Goal: Task Accomplishment & Management: Manage account settings

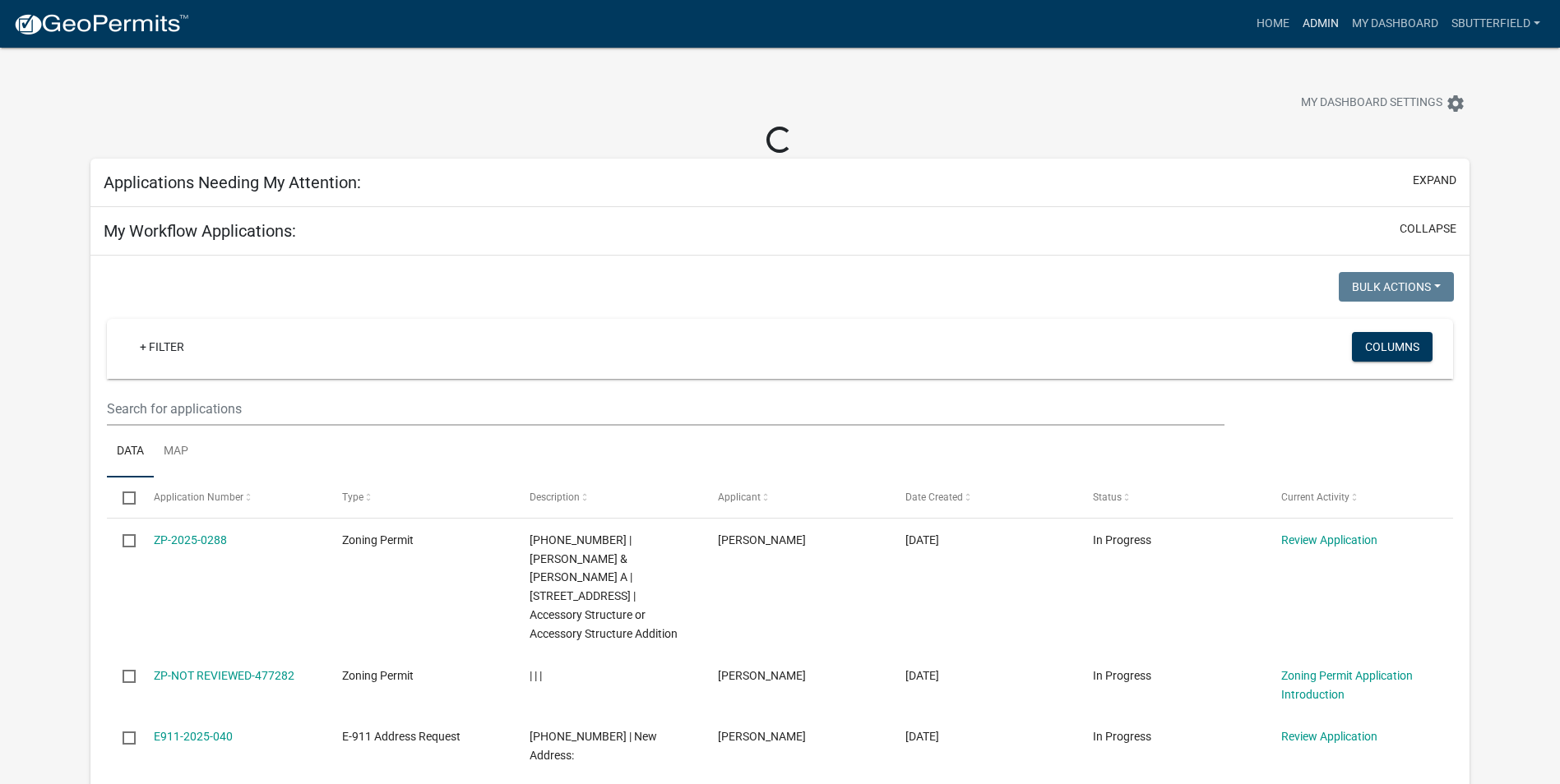
click at [1329, 18] on link "Admin" at bounding box center [1321, 23] width 49 height 31
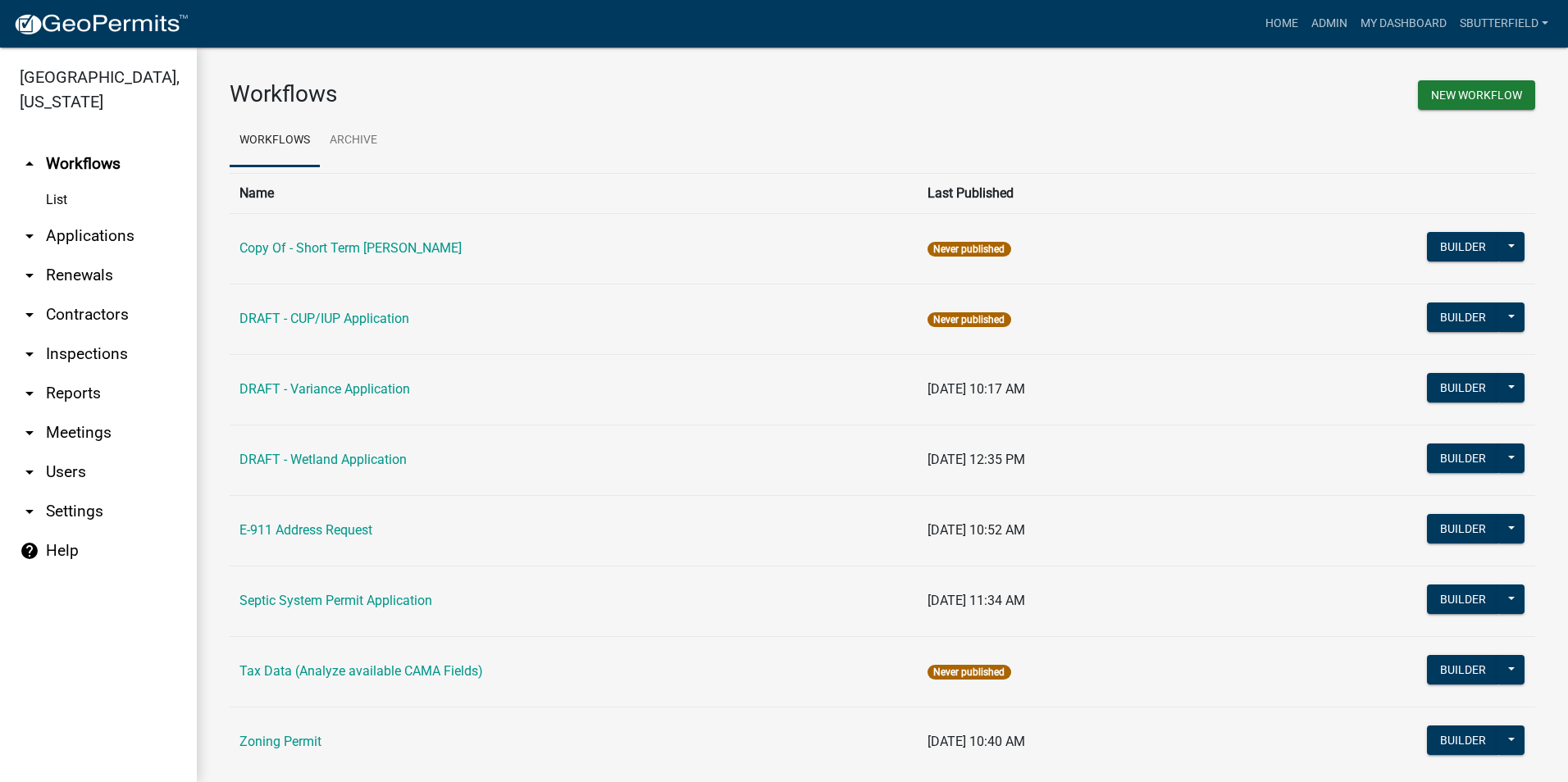
click at [32, 232] on icon "arrow_drop_down" at bounding box center [29, 236] width 19 height 19
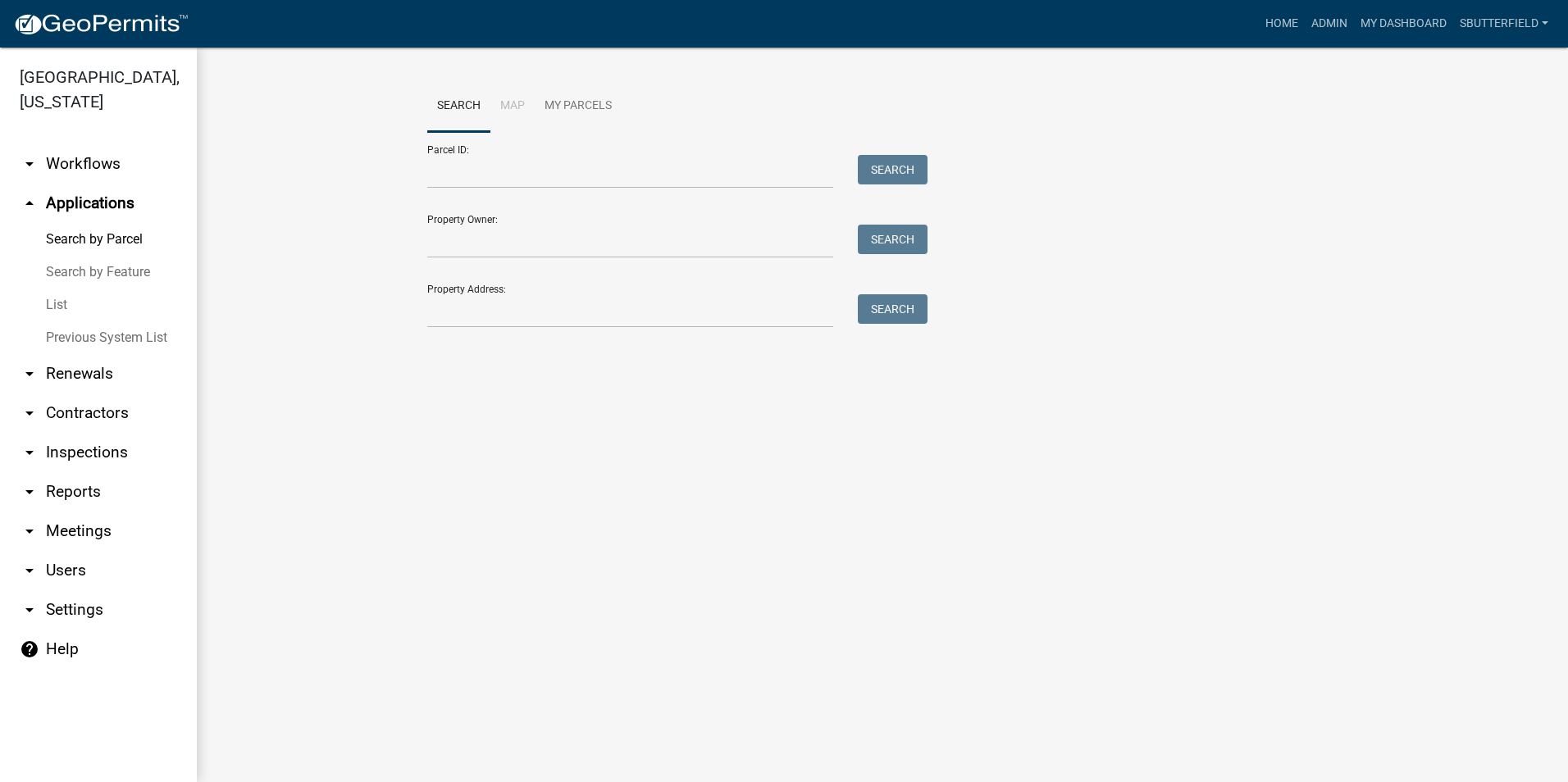
click at [63, 305] on link "List" at bounding box center [98, 305] width 197 height 32
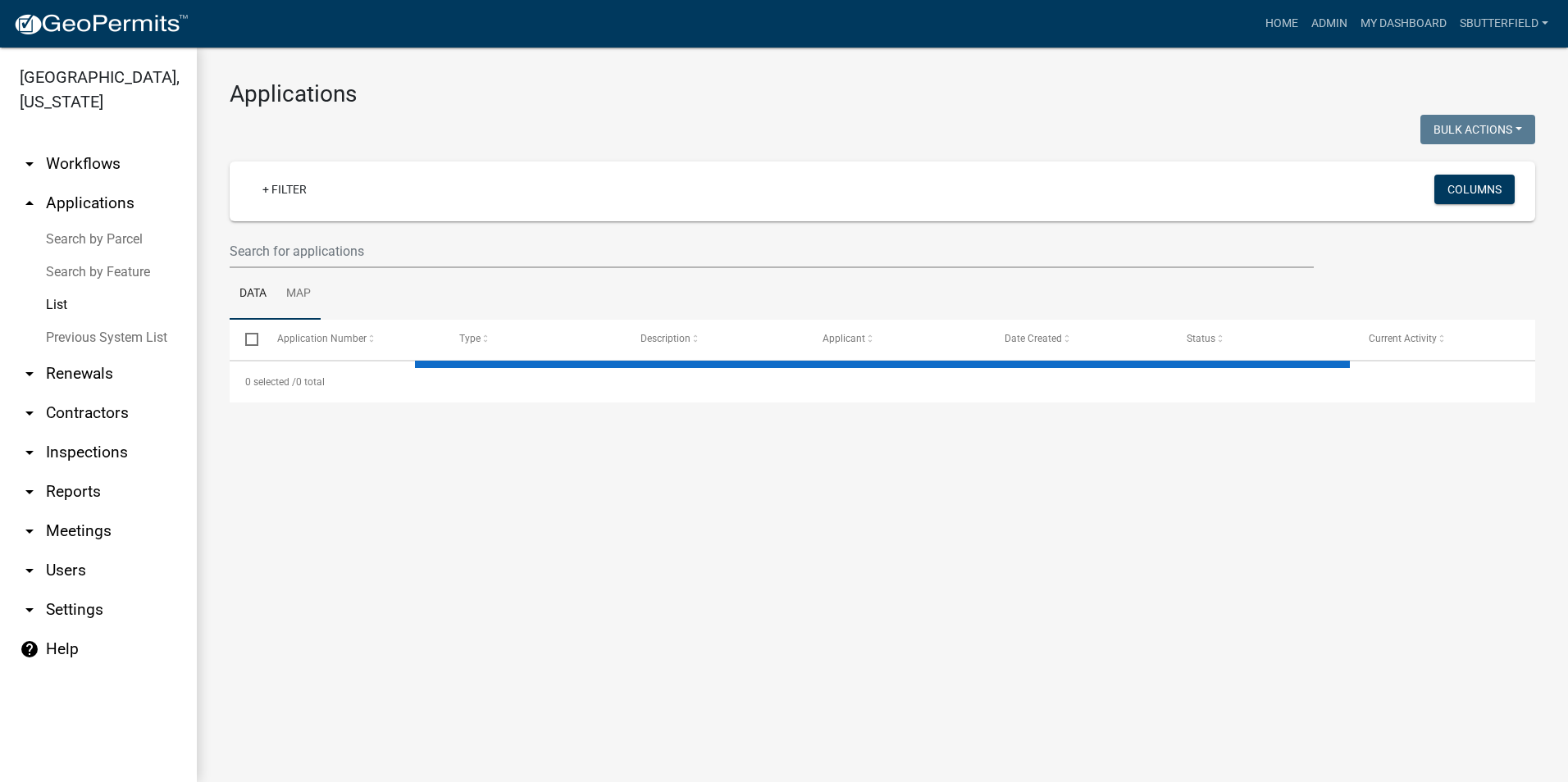
select select "1: 25"
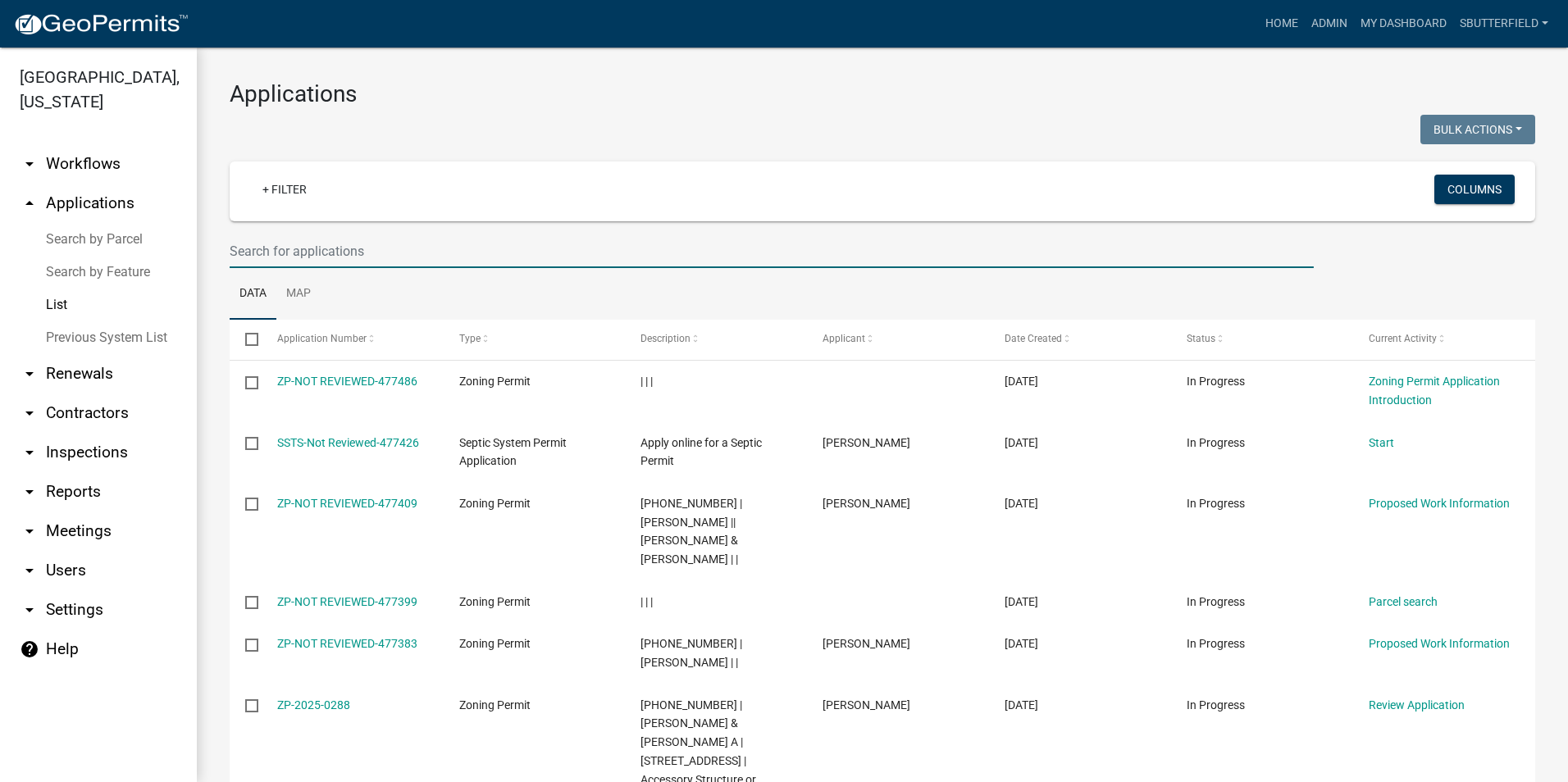
click at [341, 254] on input "text" at bounding box center [772, 251] width 1084 height 33
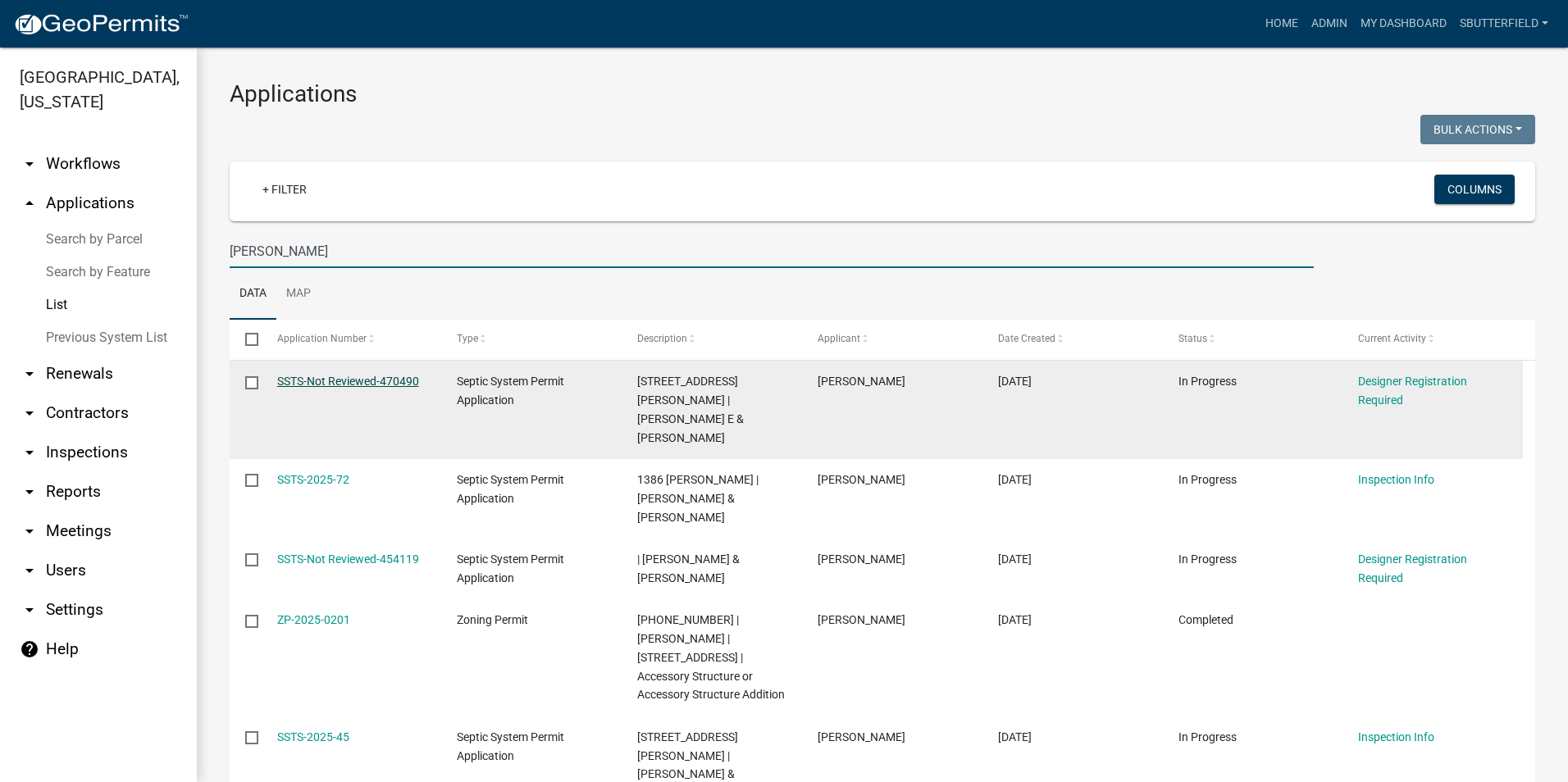
type input "[PERSON_NAME]"
click at [352, 378] on link "SSTS-Not Reviewed-470490" at bounding box center [349, 381] width 142 height 13
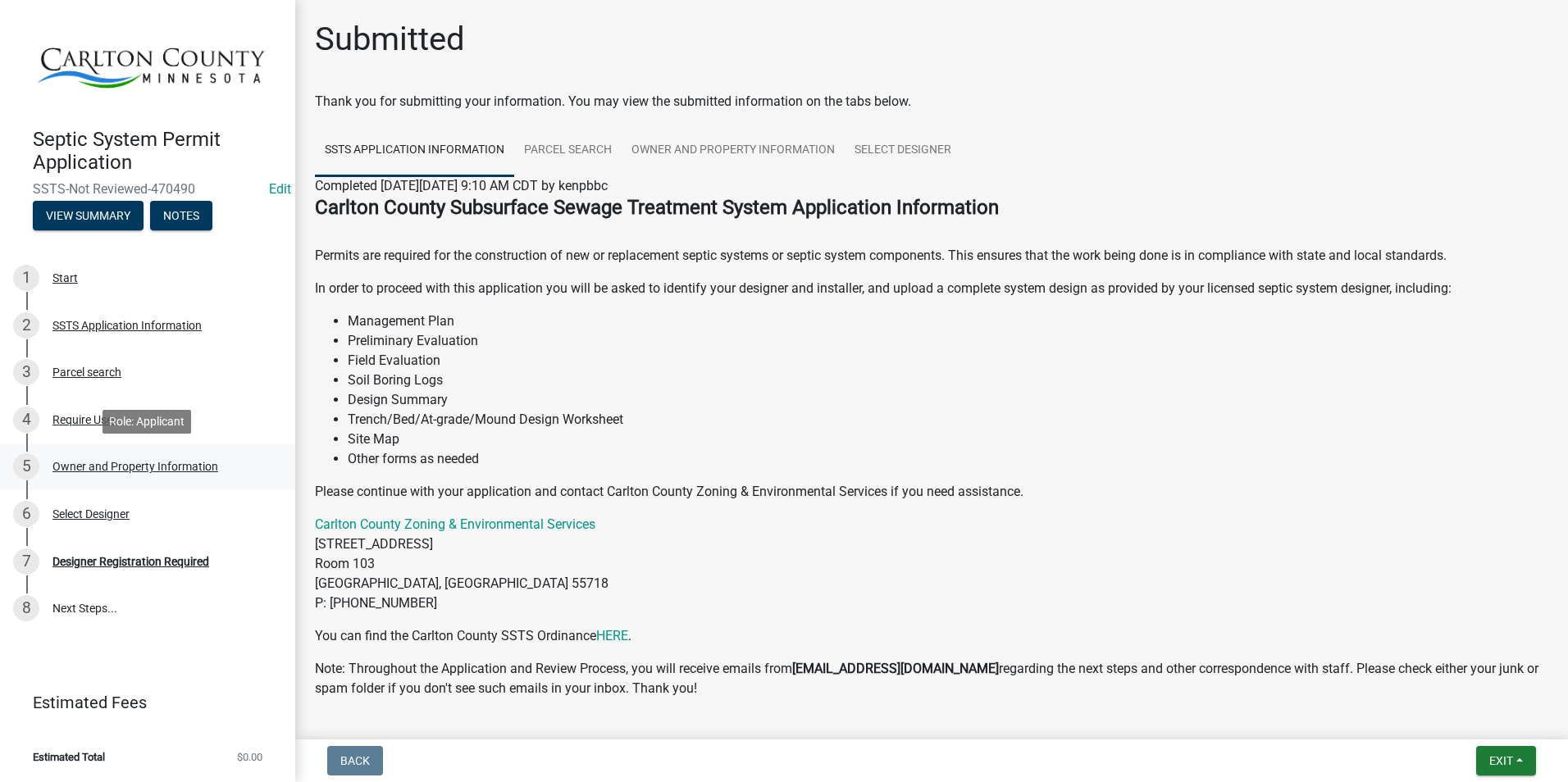
click at [92, 470] on div "Owner and Property Information" at bounding box center [135, 466] width 166 height 11
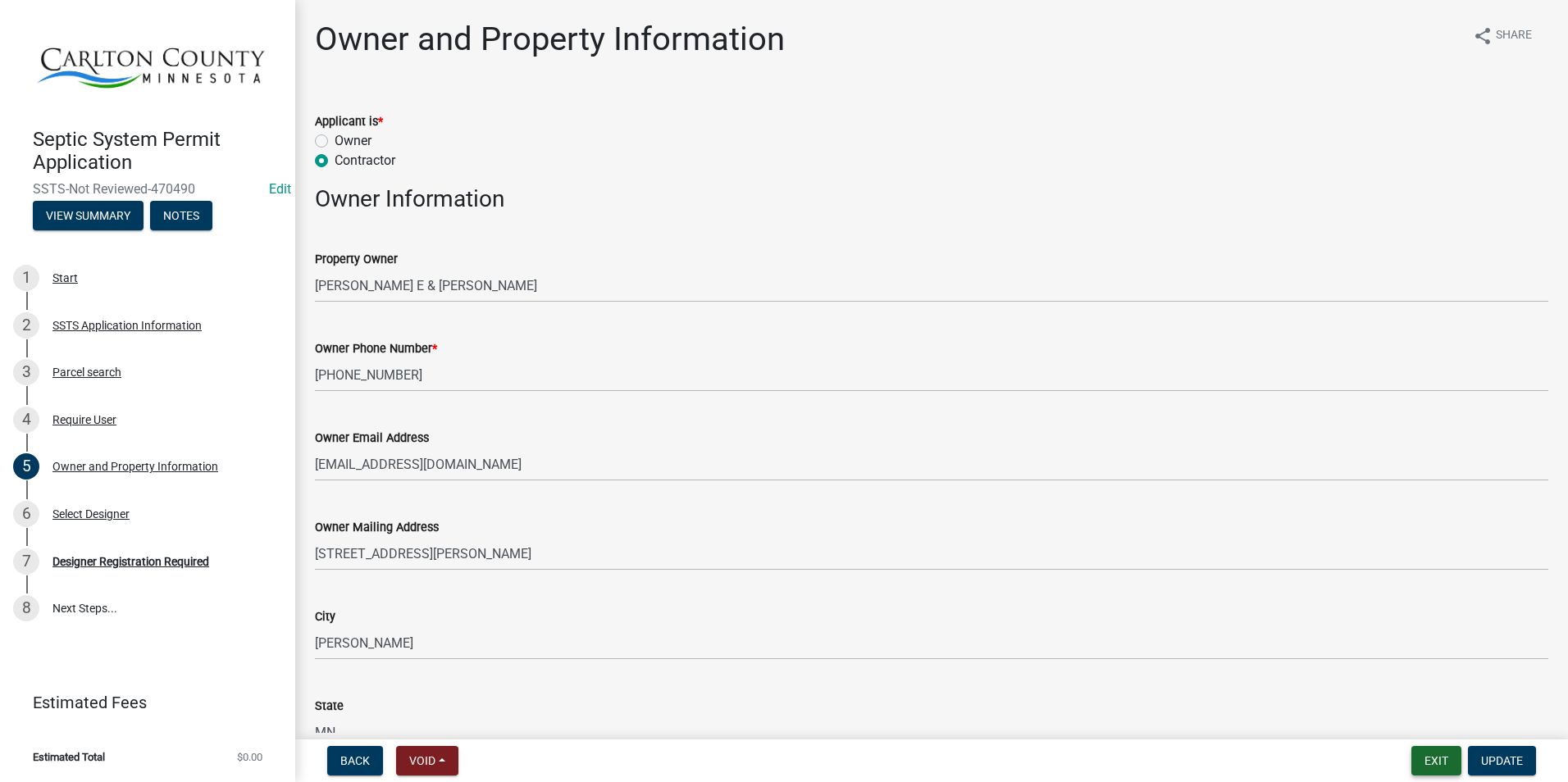
click at [1442, 761] on button "Exit" at bounding box center [1436, 761] width 50 height 30
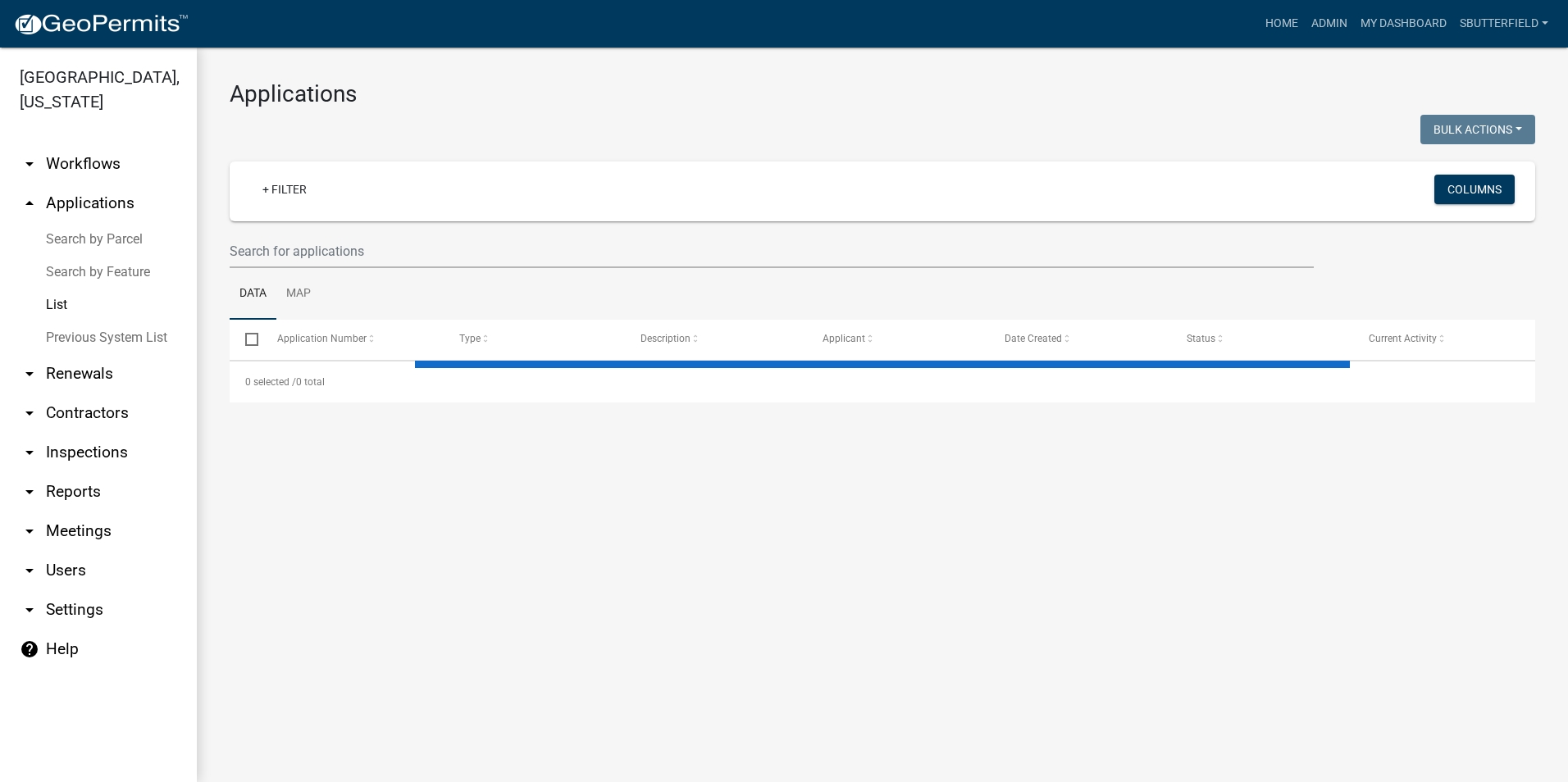
select select "1: 25"
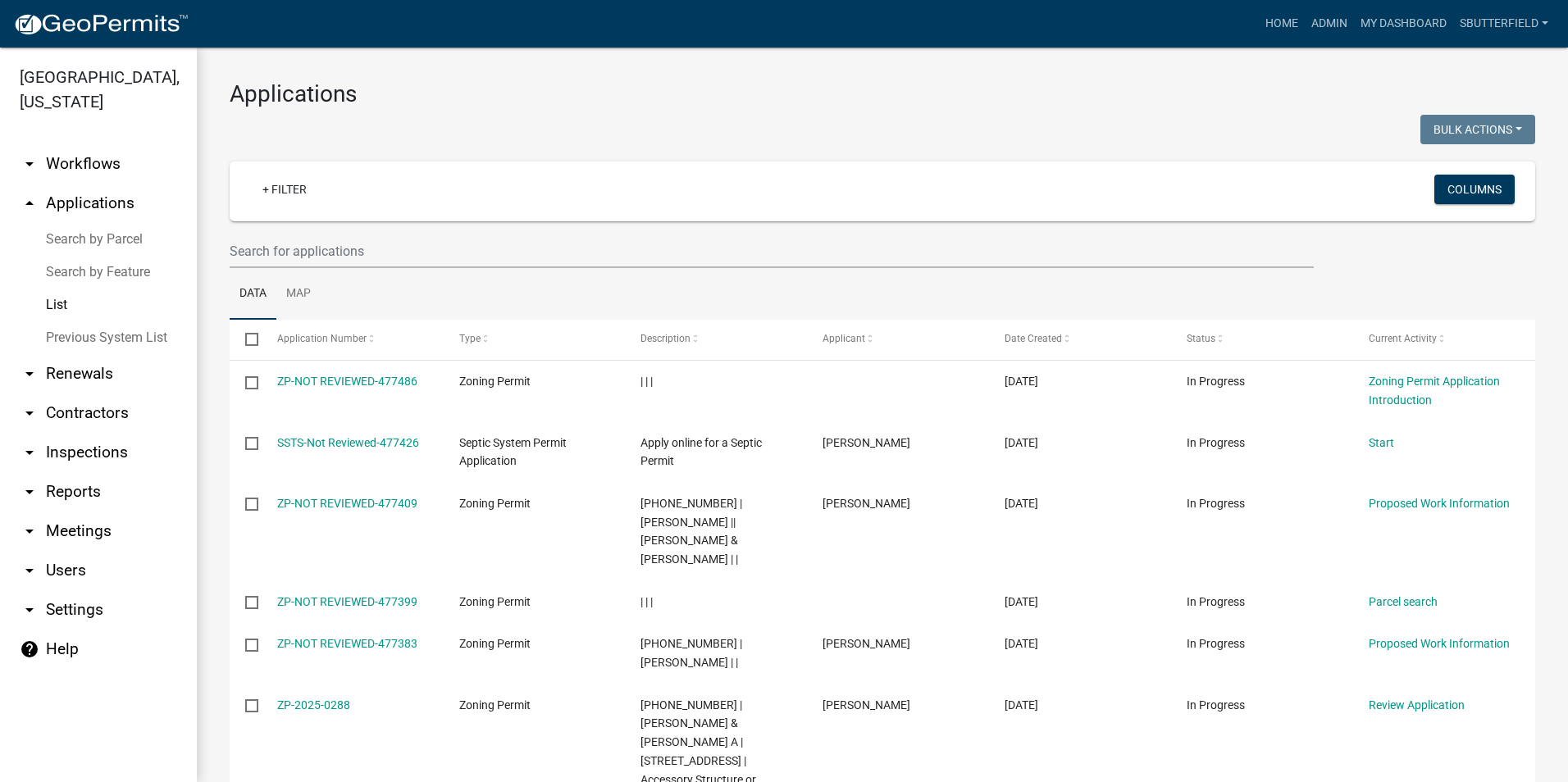
click at [333, 235] on wm-filter-builder "+ Filter Columns" at bounding box center [882, 214] width 1305 height 106
click at [325, 248] on input "text" at bounding box center [772, 251] width 1084 height 33
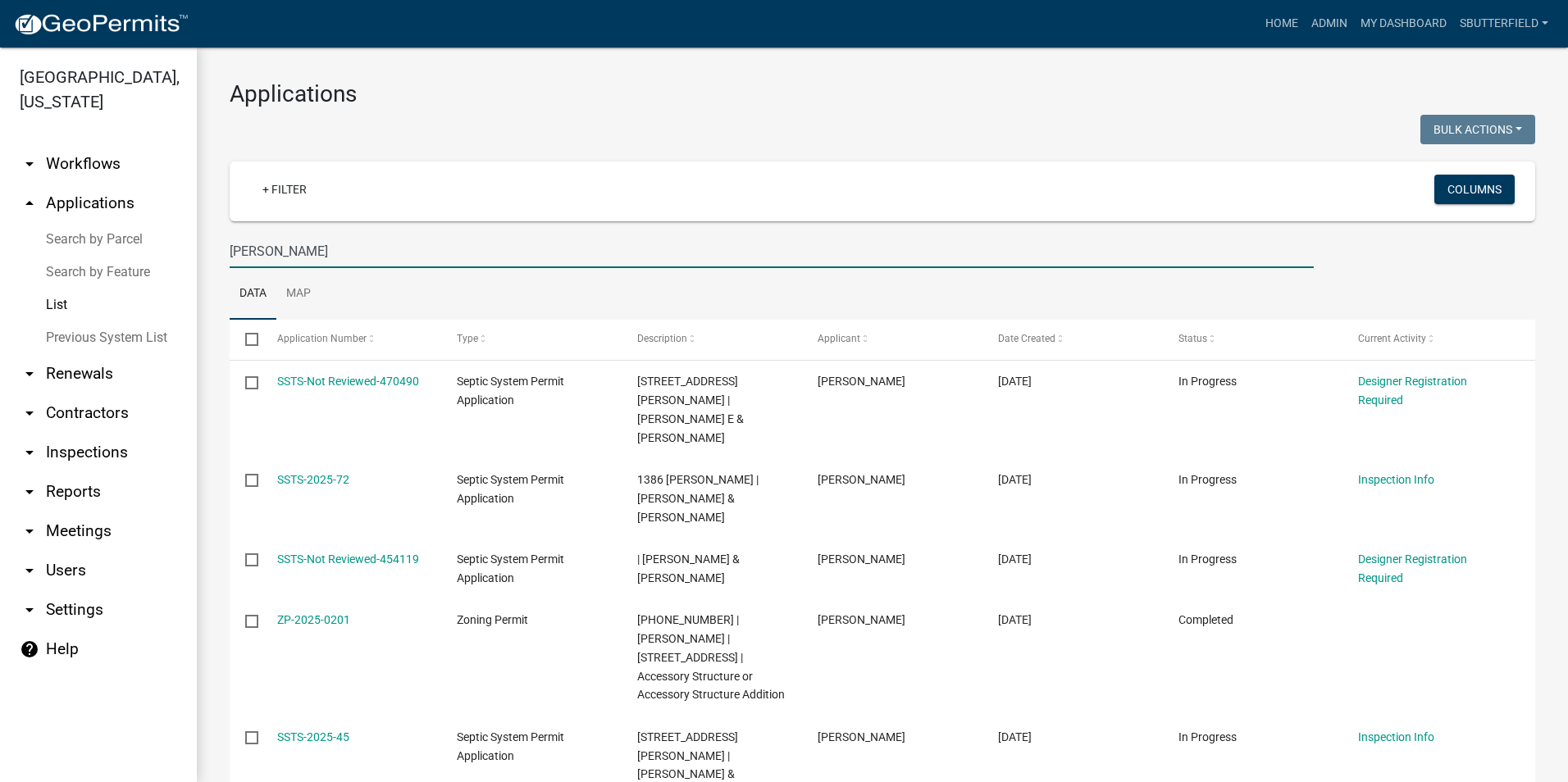
drag, startPoint x: 264, startPoint y: 248, endPoint x: 206, endPoint y: 250, distance: 58.0
click at [206, 250] on div "Applications Bulk Actions Void Expire Lock Withdraw + Filter Columns [PERSON_NA…" at bounding box center [882, 599] width 1371 height 1104
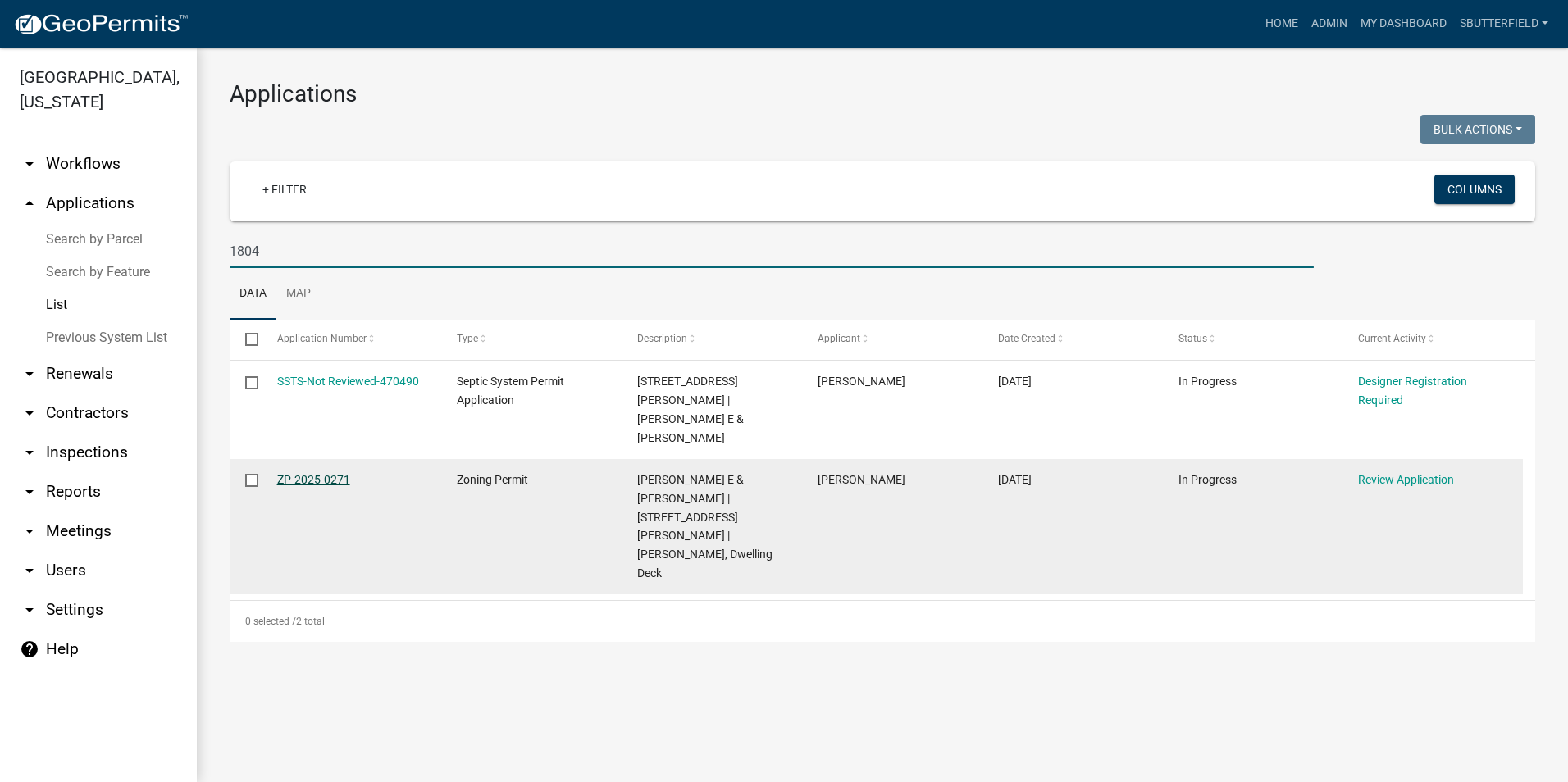
type input "1804"
click at [318, 473] on link "ZP-2025-0271" at bounding box center [313, 479] width 73 height 13
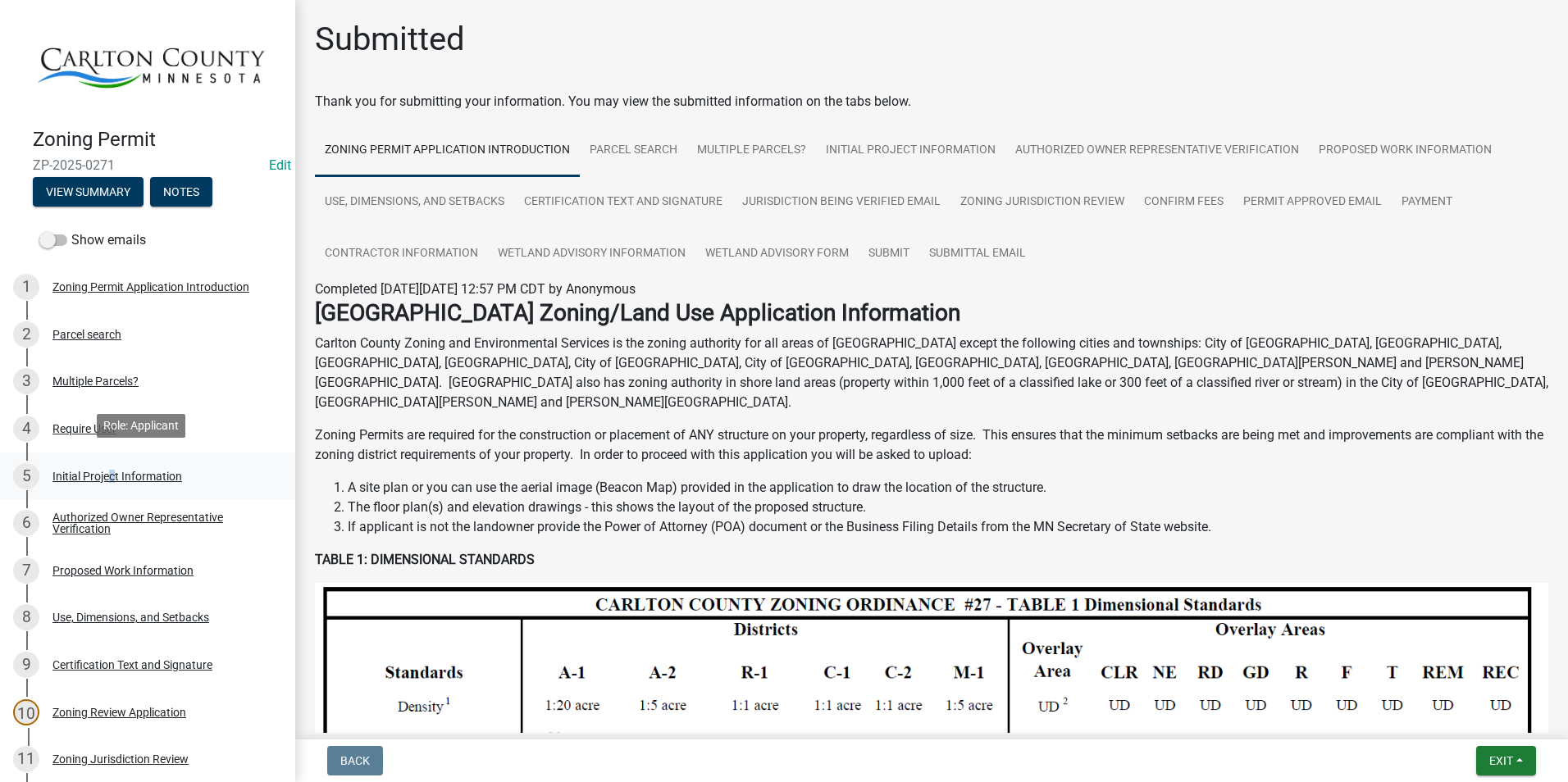
click at [106, 470] on div "Initial Project Information" at bounding box center [118, 476] width 130 height 11
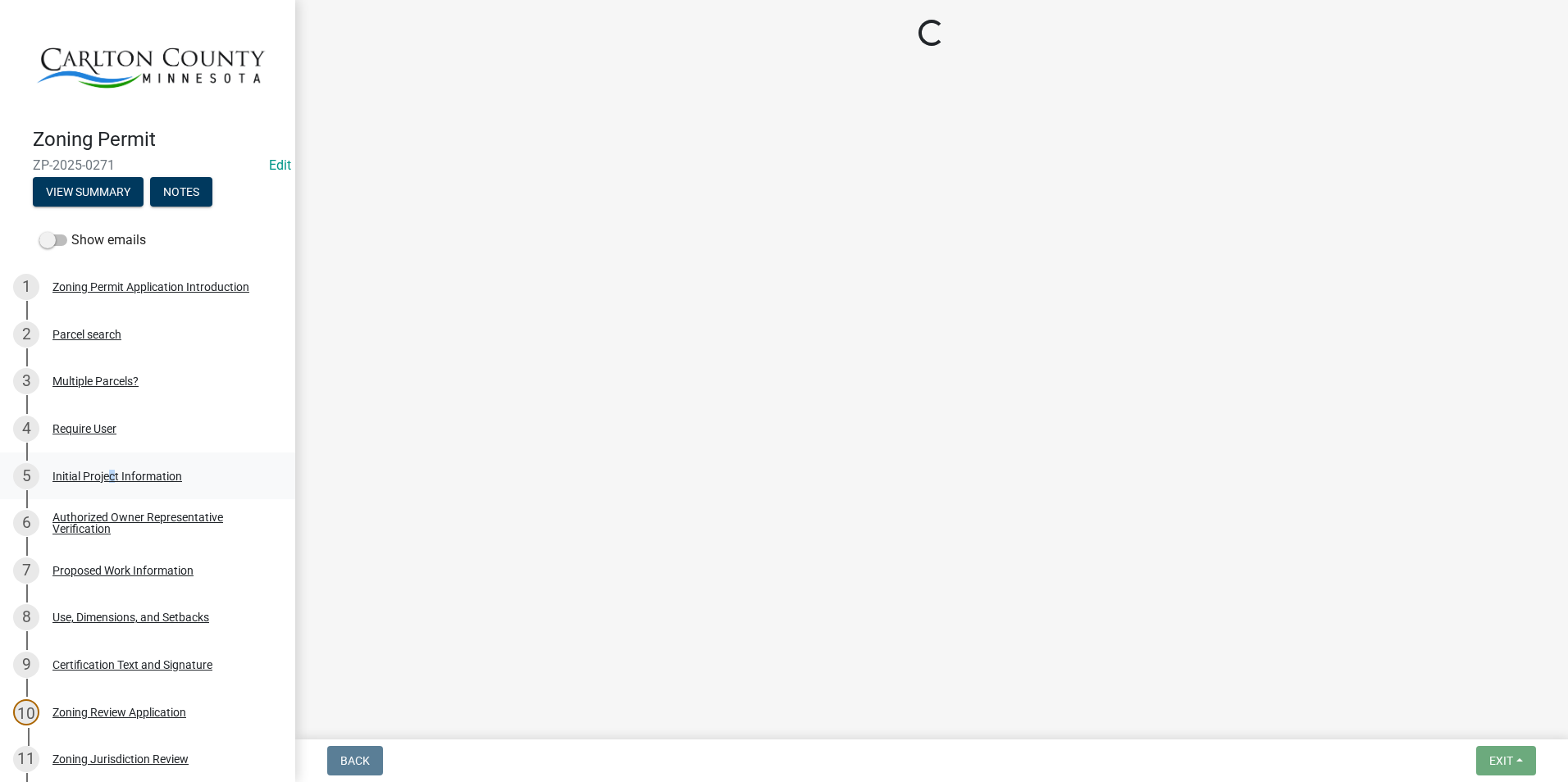
select select "33d21d3a-ebb3-419e-8315-ef7213d04586"
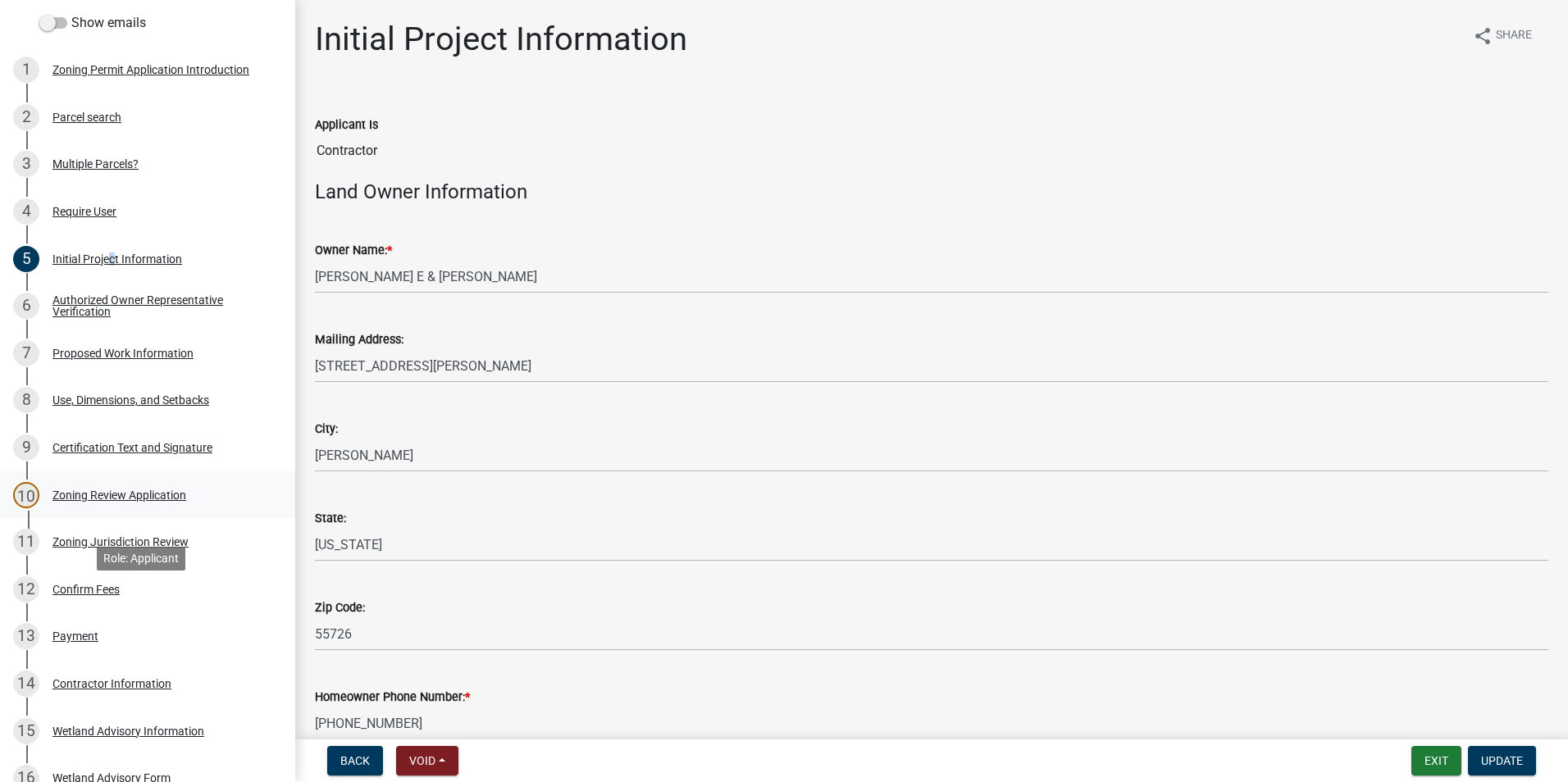
scroll to position [246, 0]
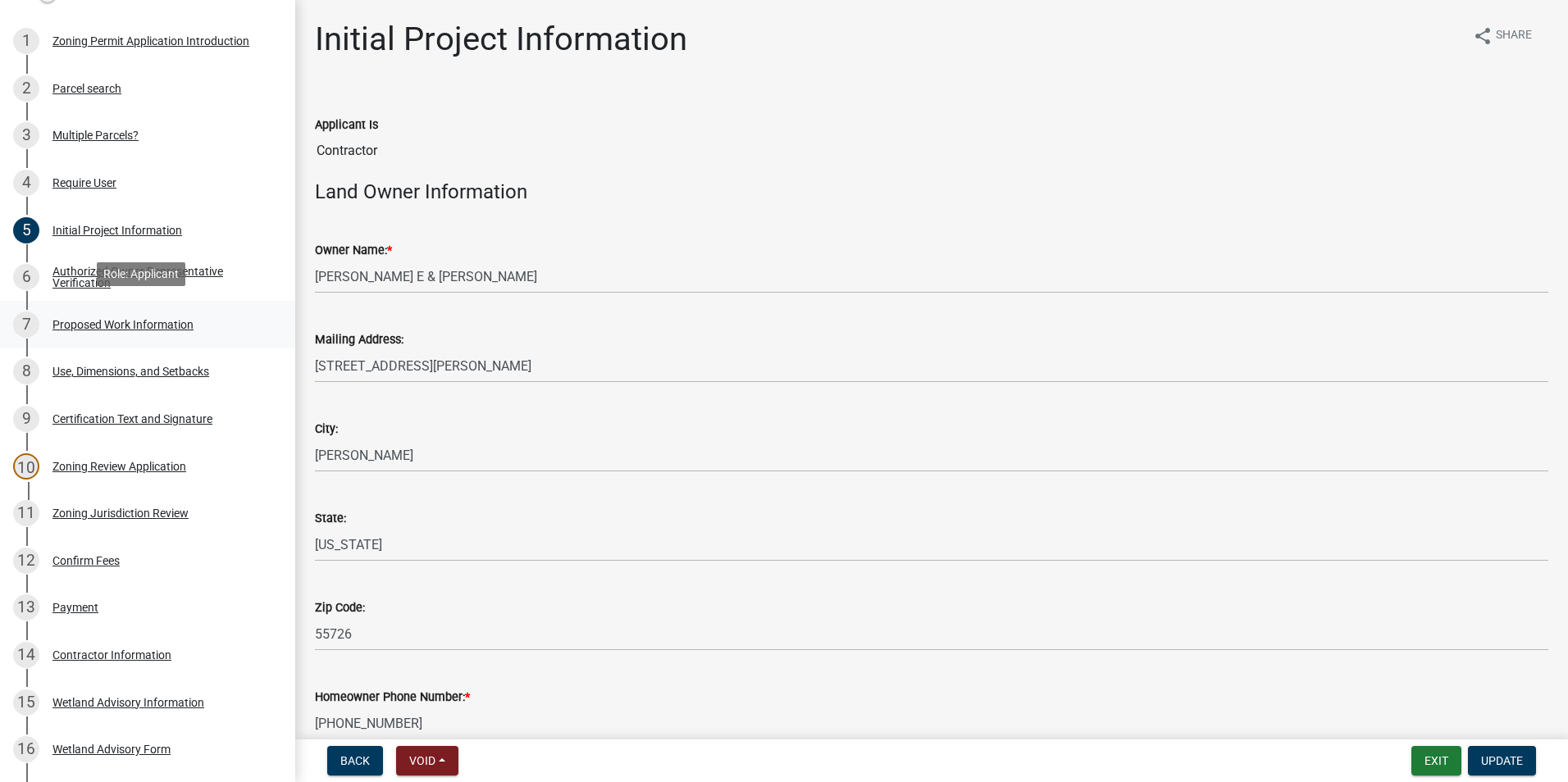
click at [93, 319] on div "Proposed Work Information" at bounding box center [123, 324] width 141 height 11
